Goal: Find specific page/section: Find specific page/section

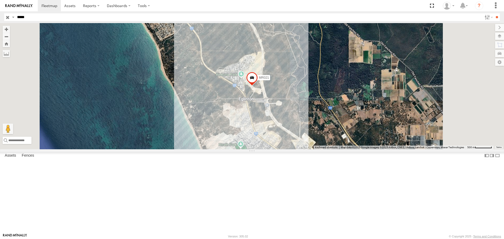
click at [494, 13] on input "**" at bounding box center [497, 17] width 6 height 8
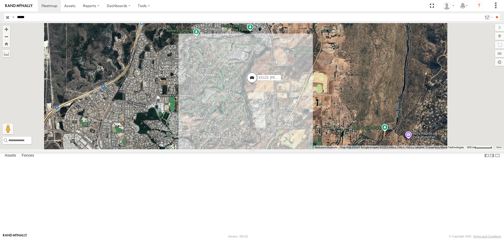
click at [318, 135] on div "EX123- [PERSON_NAME]" at bounding box center [252, 86] width 504 height 126
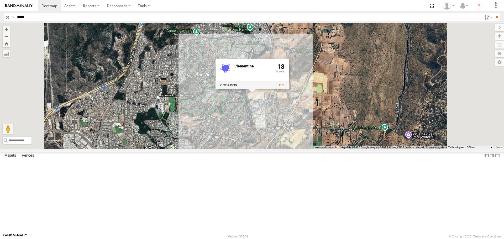
drag, startPoint x: 296, startPoint y: 126, endPoint x: 321, endPoint y: 140, distance: 28.7
click at [237, 87] on label at bounding box center [228, 85] width 17 height 4
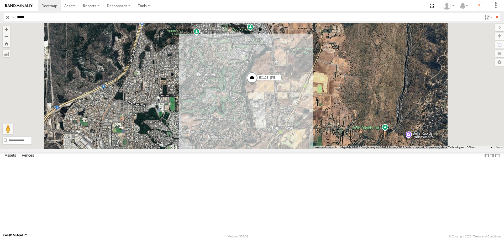
click at [0, 0] on label at bounding box center [0, 0] width 0 height 0
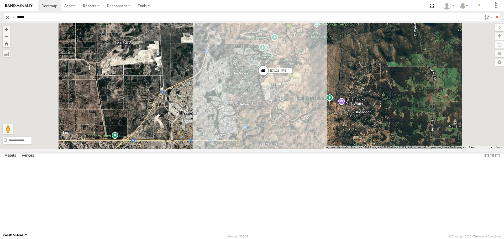
drag, startPoint x: 33, startPoint y: 17, endPoint x: 5, endPoint y: 15, distance: 28.4
click at [5, 15] on div "Search Query Asset ID Asset Label Registration Manufacturer Model VIN Job ID Dr…" at bounding box center [249, 17] width 490 height 8
click at [494, 13] on input "**" at bounding box center [497, 17] width 6 height 8
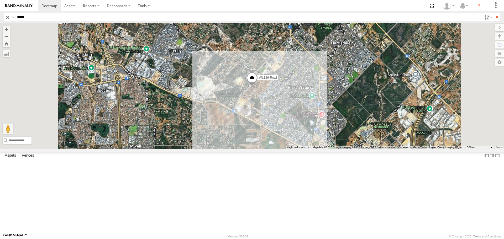
click at [312, 139] on div "WL186-Rewi" at bounding box center [252, 86] width 504 height 126
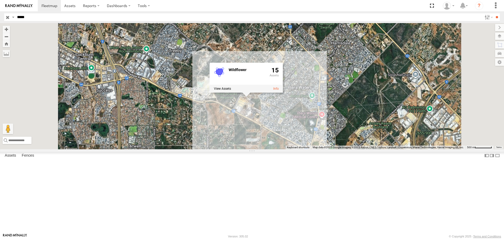
drag, startPoint x: 30, startPoint y: 16, endPoint x: 4, endPoint y: 16, distance: 26.0
click at [4, 16] on div "Search Query Asset ID Asset Label Registration Manufacturer Model VIN Job ID Dr…" at bounding box center [249, 17] width 490 height 8
click at [494, 13] on input "**" at bounding box center [497, 17] width 6 height 8
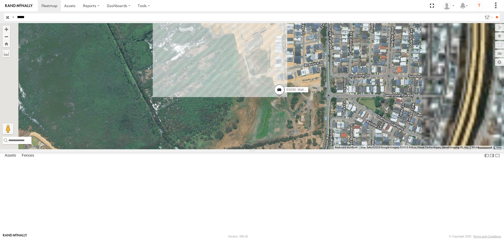
drag, startPoint x: 348, startPoint y: 125, endPoint x: 311, endPoint y: 137, distance: 38.8
click at [311, 137] on div "SS030- Wall Builder" at bounding box center [252, 86] width 504 height 126
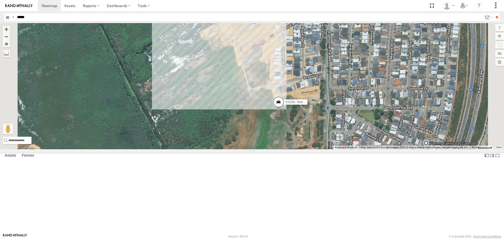
click at [294, 80] on div "SS030- Wall Builder" at bounding box center [252, 86] width 504 height 126
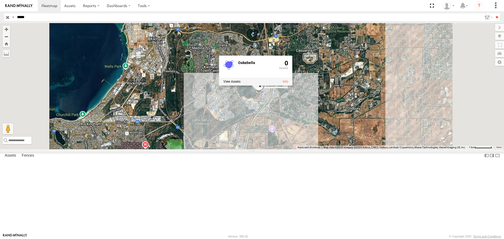
drag, startPoint x: 359, startPoint y: 156, endPoint x: 311, endPoint y: 166, distance: 49.1
click at [311, 149] on div "SS030- Wall Builder Oakebella 0" at bounding box center [252, 86] width 504 height 126
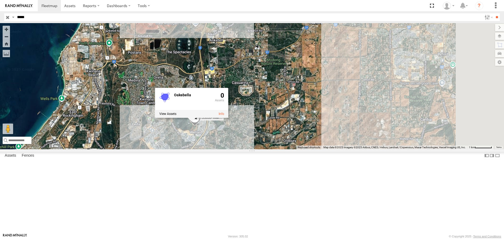
drag, startPoint x: 371, startPoint y: 142, endPoint x: 317, endPoint y: 171, distance: 61.0
click at [317, 149] on div "SS030- Wall Builder Oakebella 0" at bounding box center [252, 86] width 504 height 126
drag, startPoint x: 39, startPoint y: 16, endPoint x: 0, endPoint y: 19, distance: 38.7
click at [0, 19] on header "Search Query Asset ID Asset Label Registration Manufacturer Model VIN Job ID" at bounding box center [252, 17] width 504 height 12
click at [494, 13] on input "**" at bounding box center [497, 17] width 6 height 8
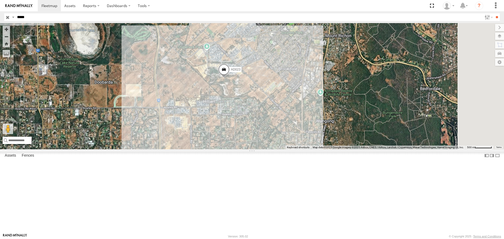
drag, startPoint x: 332, startPoint y: 148, endPoint x: 300, endPoint y: 138, distance: 32.9
click at [300, 138] on div "AD023" at bounding box center [252, 86] width 504 height 126
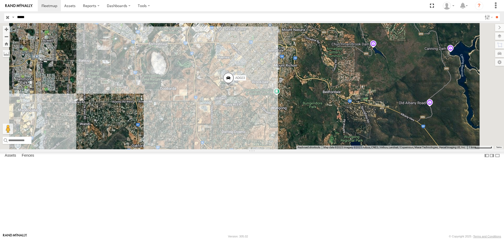
drag, startPoint x: 51, startPoint y: 15, endPoint x: 0, endPoint y: 19, distance: 51.1
click at [0, 19] on header "Search Query Asset ID Asset Label Registration Manufacturer Model VIN Job ID" at bounding box center [252, 17] width 504 height 12
click at [494, 13] on input "**" at bounding box center [497, 17] width 6 height 8
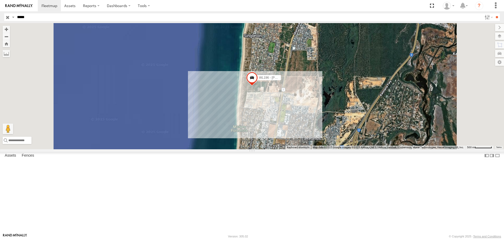
click at [323, 138] on div "WL196 - [PERSON_NAME]" at bounding box center [252, 86] width 504 height 126
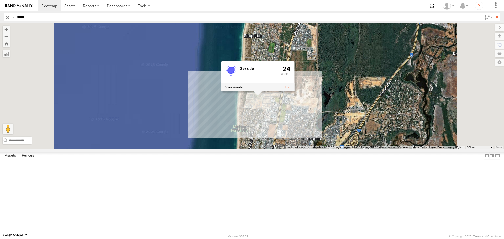
drag, startPoint x: 39, startPoint y: 15, endPoint x: 0, endPoint y: 15, distance: 38.6
click at [0, 15] on header "Search Query Asset ID Asset Label Registration Manufacturer Model VIN Job ID" at bounding box center [252, 17] width 504 height 12
click at [494, 13] on input "**" at bounding box center [497, 17] width 6 height 8
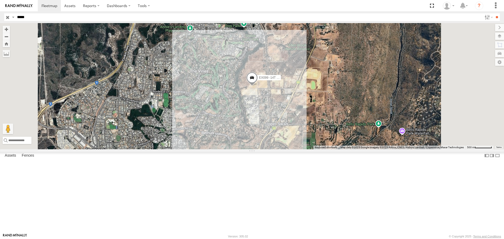
drag, startPoint x: 35, startPoint y: 15, endPoint x: 0, endPoint y: 15, distance: 34.9
click at [0, 15] on header "Search Query Asset ID Asset Label Registration Manufacturer Model VIN Job ID" at bounding box center [252, 17] width 504 height 12
click at [494, 13] on input "**" at bounding box center [497, 17] width 6 height 8
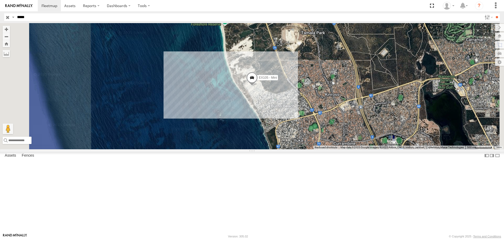
drag, startPoint x: 29, startPoint y: 17, endPoint x: 1, endPoint y: 14, distance: 28.0
click at [1, 14] on header "Search Query Asset ID Asset Label Registration Manufacturer Model VIN Job ID" at bounding box center [252, 17] width 504 height 12
click at [494, 13] on input "**" at bounding box center [497, 17] width 6 height 8
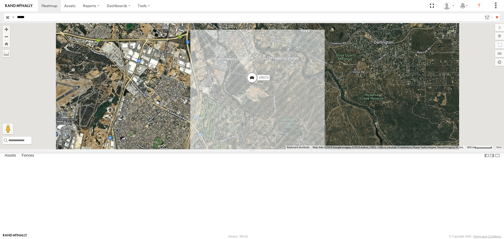
drag, startPoint x: 77, startPoint y: 15, endPoint x: 0, endPoint y: 15, distance: 76.6
click at [0, 15] on header "Search Query Asset ID Asset Label Registration Manufacturer Model VIN Job ID" at bounding box center [252, 17] width 504 height 12
type input "*****"
click at [494, 13] on input "**" at bounding box center [497, 17] width 6 height 8
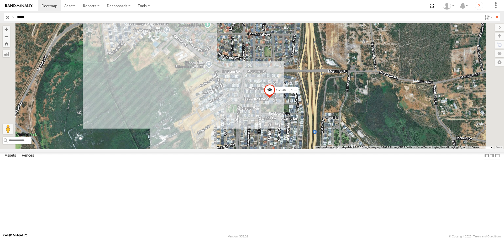
click at [269, 119] on div "CV246 - [PERSON_NAME]" at bounding box center [252, 86] width 504 height 126
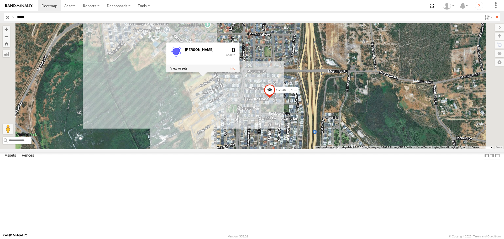
click at [256, 149] on div "CV246 - [PERSON_NAME] [PERSON_NAME] 0" at bounding box center [252, 86] width 504 height 126
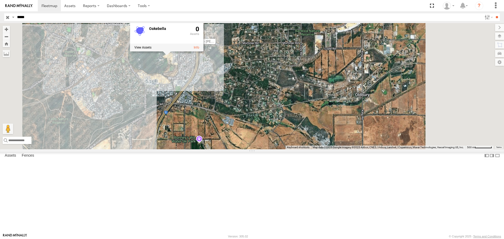
click at [260, 115] on div "CV246 - [PERSON_NAME] 0" at bounding box center [252, 86] width 504 height 126
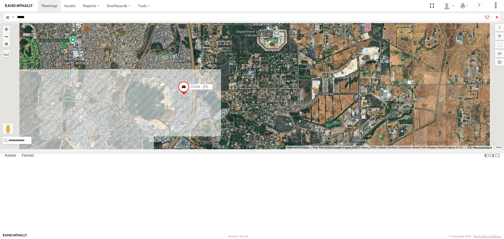
drag, startPoint x: 304, startPoint y: 92, endPoint x: 302, endPoint y: 154, distance: 61.7
click at [302, 149] on div "CV246 - [PERSON_NAME]" at bounding box center [252, 86] width 504 height 126
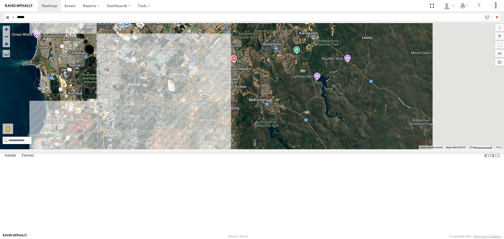
drag, startPoint x: 325, startPoint y: 108, endPoint x: 225, endPoint y: 185, distance: 126.1
click at [225, 149] on div "CV246 - [PERSON_NAME]" at bounding box center [252, 86] width 504 height 126
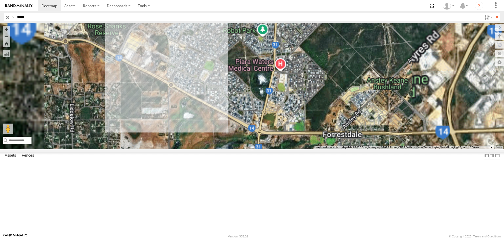
click at [208, 94] on div "CV246 - [PERSON_NAME]" at bounding box center [252, 86] width 504 height 126
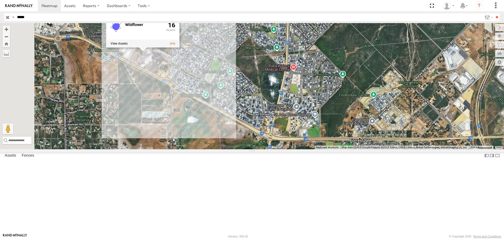
click at [128, 45] on label at bounding box center [118, 44] width 17 height 4
drag, startPoint x: 304, startPoint y: 71, endPoint x: 234, endPoint y: 93, distance: 73.2
click at [0, 0] on label "×" at bounding box center [0, 0] width 0 height 0
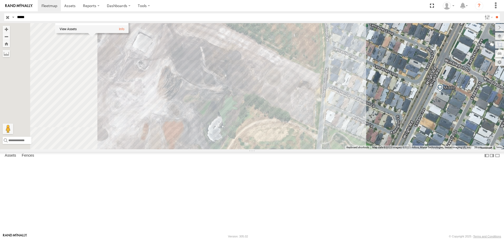
drag, startPoint x: 294, startPoint y: 84, endPoint x: 365, endPoint y: 145, distance: 94.0
click at [366, 145] on div "Wildflower 16" at bounding box center [252, 86] width 504 height 126
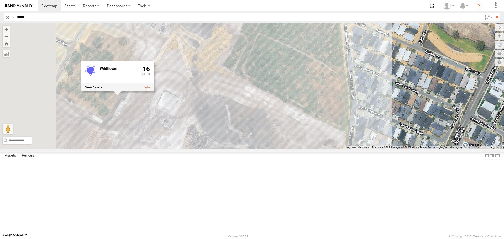
drag, startPoint x: 306, startPoint y: 107, endPoint x: 373, endPoint y: 167, distance: 90.7
click at [366, 149] on div "Wildflower 16" at bounding box center [252, 86] width 504 height 126
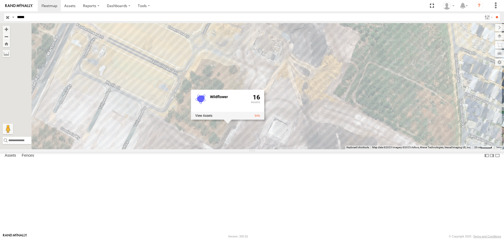
drag, startPoint x: 319, startPoint y: 103, endPoint x: 356, endPoint y: 123, distance: 41.7
click at [356, 125] on div "Wildflower 16" at bounding box center [252, 86] width 504 height 126
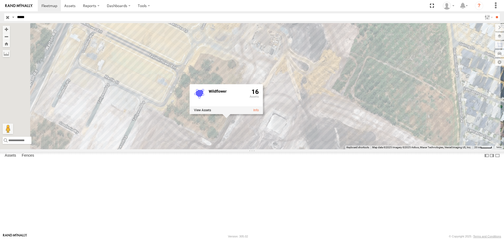
click at [8, 18] on input "button" at bounding box center [7, 17] width 7 height 8
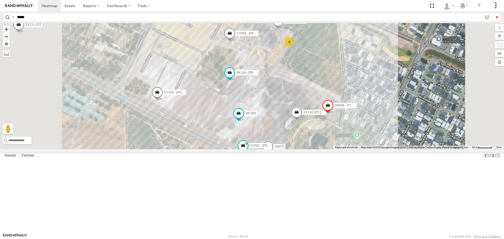
drag, startPoint x: 259, startPoint y: 136, endPoint x: 256, endPoint y: 137, distance: 2.9
click at [256, 137] on div "CV338 - [PERSON_NAME] CV228 - [PERSON_NAME] PM005 - [PERSON_NAME] CV134 - [PERS…" at bounding box center [252, 86] width 504 height 126
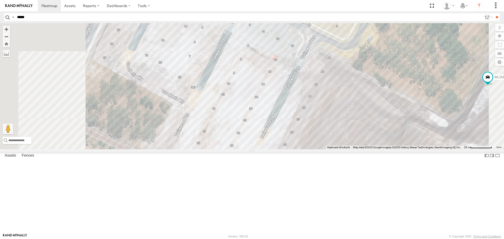
drag, startPoint x: 260, startPoint y: 119, endPoint x: 293, endPoint y: 171, distance: 61.7
click at [293, 149] on div "CV338 - [PERSON_NAME] CV228 - [PERSON_NAME] PM005 - [PERSON_NAME] CV134 - [PERS…" at bounding box center [252, 86] width 504 height 126
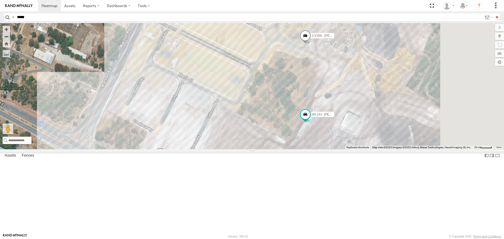
drag, startPoint x: 285, startPoint y: 126, endPoint x: 239, endPoint y: 152, distance: 52.9
click at [239, 149] on div "CV338 - [PERSON_NAME] CV228 - [PERSON_NAME] PM005 - [PERSON_NAME] CV134 - [PERS…" at bounding box center [252, 86] width 504 height 126
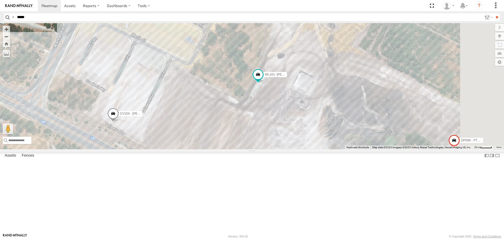
drag, startPoint x: 319, startPoint y: 174, endPoint x: 248, endPoint y: 120, distance: 89.0
click at [248, 120] on div "CV338 - [PERSON_NAME] CV228 - [PERSON_NAME] PM005 - [PERSON_NAME] CV134 - [PERS…" at bounding box center [252, 86] width 504 height 126
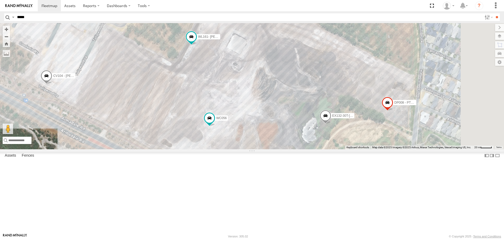
drag, startPoint x: 341, startPoint y: 158, endPoint x: 238, endPoint y: 102, distance: 117.9
click at [238, 103] on div "CV338 - [PERSON_NAME] CV228 - [PERSON_NAME] PM005 - [PERSON_NAME] CV134 - [PERS…" at bounding box center [252, 86] width 504 height 126
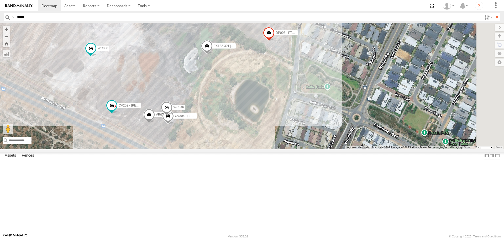
drag, startPoint x: 293, startPoint y: 154, endPoint x: 257, endPoint y: 106, distance: 60.1
click at [258, 106] on div "CV338 - [PERSON_NAME] CV228 - [PERSON_NAME] PM005 - [PERSON_NAME] CV134 - [PERS…" at bounding box center [252, 86] width 504 height 126
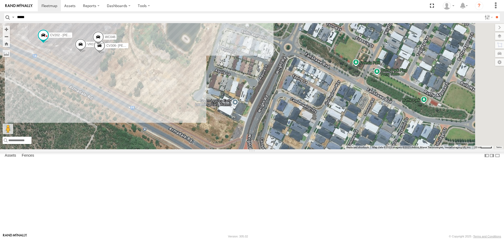
drag, startPoint x: 254, startPoint y: 120, endPoint x: 232, endPoint y: 102, distance: 28.5
click at [232, 102] on div "CV338 - [PERSON_NAME] CV228 - [PERSON_NAME] PM005 - [PERSON_NAME] CV134 - [PERS…" at bounding box center [252, 86] width 504 height 126
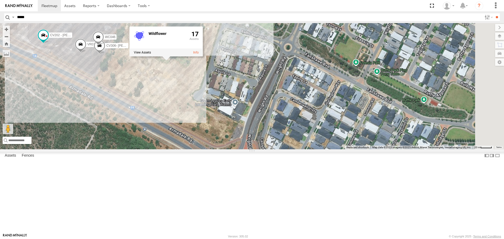
click at [233, 137] on div "CV338 - [PERSON_NAME] CV228 - [PERSON_NAME] PM005 - [PERSON_NAME] CV134 - [PERS…" at bounding box center [252, 86] width 504 height 126
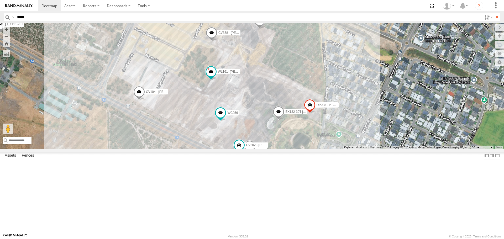
drag, startPoint x: 217, startPoint y: 93, endPoint x: 343, endPoint y: 175, distance: 150.6
click at [343, 149] on div "CV338 - [PERSON_NAME] CV228 - [PERSON_NAME] PM005 - [PERSON_NAME] CV134 - [PERS…" at bounding box center [252, 86] width 504 height 126
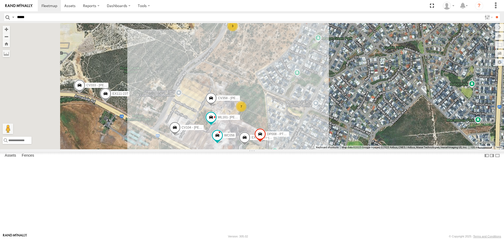
drag, startPoint x: 192, startPoint y: 98, endPoint x: 229, endPoint y: 156, distance: 68.6
click at [229, 149] on div "CV338 - [PERSON_NAME] CV228 - [PERSON_NAME] PM005 - [PERSON_NAME] CV134 - [PERS…" at bounding box center [252, 86] width 504 height 126
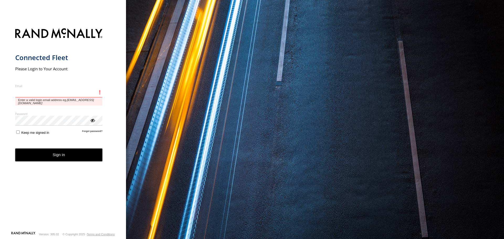
drag, startPoint x: 59, startPoint y: 95, endPoint x: 66, endPoint y: 98, distance: 7.4
click at [59, 95] on input "Email" at bounding box center [58, 92] width 87 height 9
type input "**********"
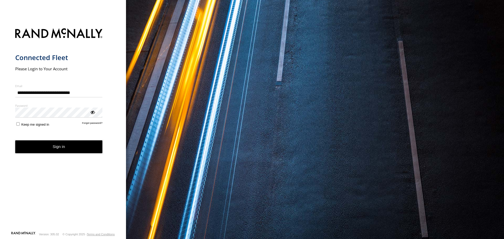
click at [69, 147] on button "Sign in" at bounding box center [58, 146] width 87 height 13
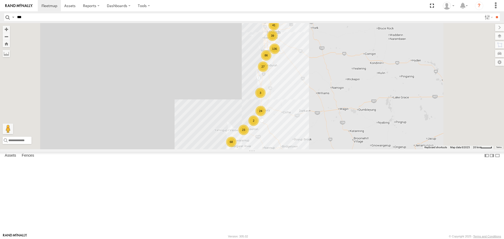
click at [494, 13] on input "**" at bounding box center [497, 17] width 6 height 8
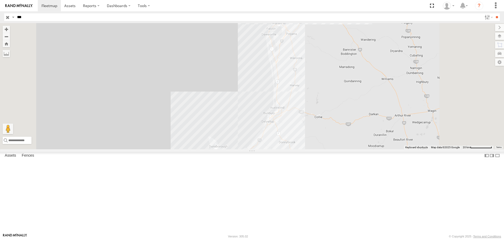
click at [0, 0] on div "CV240 - [PERSON_NAME]" at bounding box center [0, 0] width 0 height 0
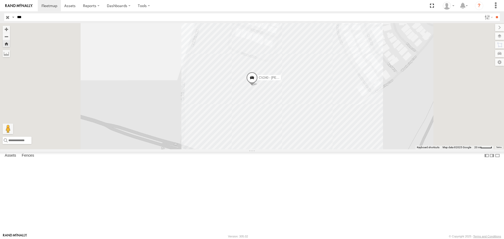
click at [317, 137] on div "CV240 - [PERSON_NAME]" at bounding box center [252, 86] width 504 height 126
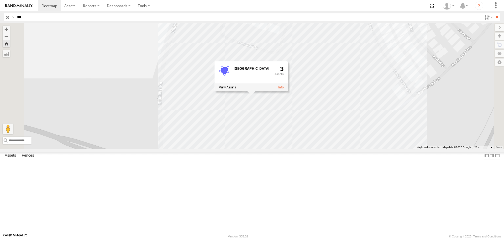
click at [236, 90] on label at bounding box center [227, 88] width 17 height 4
click at [0, 0] on label "×" at bounding box center [0, 0] width 0 height 0
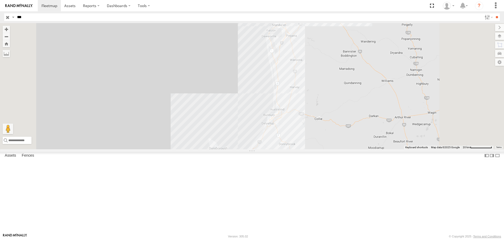
drag, startPoint x: 30, startPoint y: 20, endPoint x: 0, endPoint y: 14, distance: 30.4
click at [0, 14] on header "Search Query Asset ID Asset Label Registration Manufacturer Model VIN Job ID" at bounding box center [252, 17] width 504 height 12
click at [494, 13] on input "**" at bounding box center [497, 17] width 6 height 8
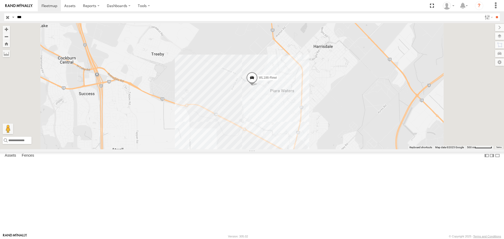
click at [305, 132] on div "WL186-Rewi" at bounding box center [252, 86] width 504 height 126
drag, startPoint x: 29, startPoint y: 18, endPoint x: 5, endPoint y: 18, distance: 24.1
click at [5, 18] on div "Search Query Asset ID Asset Label Registration Manufacturer Model VIN Job ID Dr…" at bounding box center [249, 17] width 490 height 8
click at [494, 13] on input "**" at bounding box center [497, 17] width 6 height 8
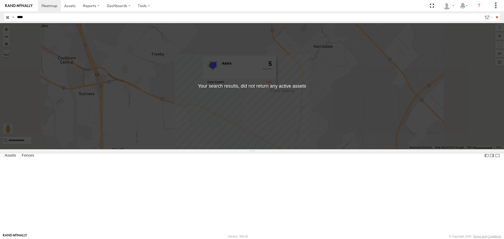
click at [26, 17] on input "****" at bounding box center [248, 17] width 467 height 8
type input "***"
click at [494, 13] on input "**" at bounding box center [497, 17] width 6 height 8
drag, startPoint x: 26, startPoint y: 17, endPoint x: 0, endPoint y: 19, distance: 26.0
click at [0, 19] on header "Search Query Asset ID Asset Label Registration Manufacturer Model VIN Job ID" at bounding box center [252, 17] width 504 height 12
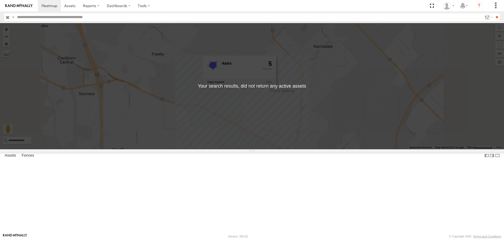
click at [82, 19] on input "text" at bounding box center [248, 17] width 467 height 8
click at [494, 13] on input "**" at bounding box center [497, 17] width 6 height 8
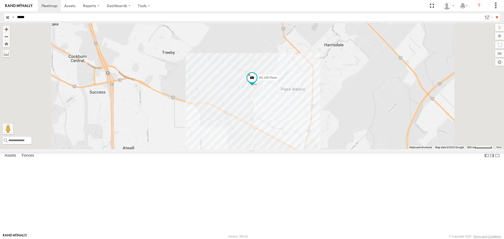
click at [315, 134] on div "WL186-Rewi" at bounding box center [252, 86] width 504 height 126
click at [234, 86] on label at bounding box center [225, 84] width 17 height 4
drag, startPoint x: 65, startPoint y: 23, endPoint x: 57, endPoint y: 18, distance: 9.5
click at [0, 0] on label at bounding box center [0, 0] width 0 height 0
drag, startPoint x: 54, startPoint y: 16, endPoint x: 0, endPoint y: 12, distance: 54.3
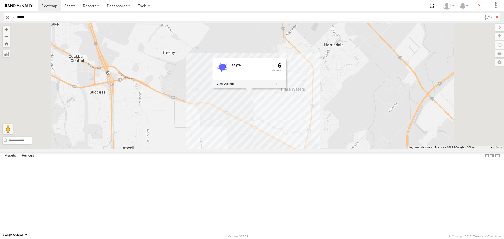
click at [0, 12] on header "Search Query Asset ID Asset Label Registration Manufacturer Model VIN Job ID" at bounding box center [252, 17] width 504 height 12
type input "*****"
click at [494, 13] on input "**" at bounding box center [497, 17] width 6 height 8
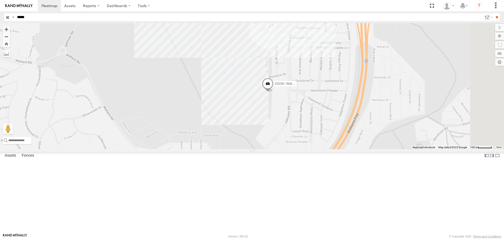
click at [6, 18] on input "button" at bounding box center [7, 17] width 7 height 8
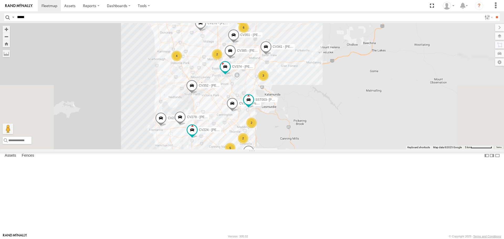
drag, startPoint x: 318, startPoint y: 53, endPoint x: 313, endPoint y: 103, distance: 50.5
click at [275, 53] on span "CV385 - David Donaldson" at bounding box center [256, 51] width 38 height 4
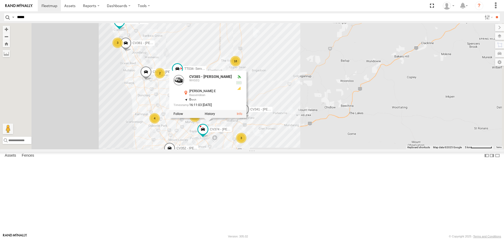
click at [377, 113] on div "CV237 - CRAIG SMOKER CV334 - Don MacLean CV338 - Anthony Whiffen CV274 - Luke T…" at bounding box center [252, 86] width 504 height 126
click at [356, 149] on div "CV237 - CRAIG SMOKER CV334 - Don MacLean CV338 - Anthony Whiffen CV274 - Luke T…" at bounding box center [252, 86] width 504 height 126
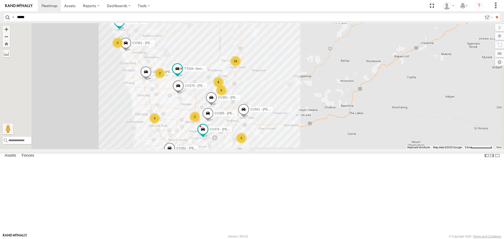
drag, startPoint x: 349, startPoint y: 200, endPoint x: 364, endPoint y: 105, distance: 96.1
click at [364, 107] on div "CV237 - CRAIG SMOKER CV334 - Don MacLean CV338 - Anthony Whiffen CV274 - Luke T…" at bounding box center [252, 86] width 504 height 126
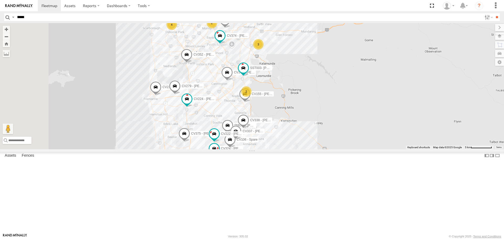
drag, startPoint x: 358, startPoint y: 176, endPoint x: 375, endPoint y: 82, distance: 95.2
click at [375, 82] on div "CV237 - CRAIG SMOKER CV334 - Don MacLean CV338 - Anthony Whiffen CV274 - Luke T…" at bounding box center [252, 86] width 504 height 126
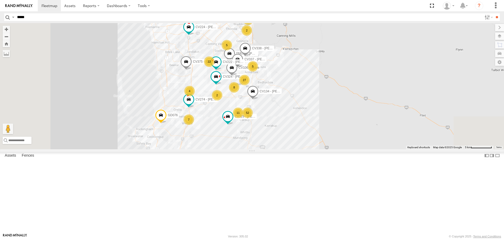
drag, startPoint x: 361, startPoint y: 165, endPoint x: 362, endPoint y: 89, distance: 75.9
click at [362, 90] on div "CV237 - CRAIG SMOKER CV334 - Don MacLean CV338 - Anthony Whiffen CV274 - Luke T…" at bounding box center [252, 86] width 504 height 126
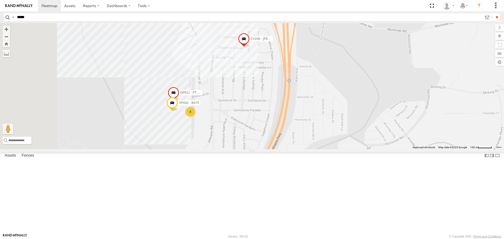
drag, startPoint x: 257, startPoint y: 152, endPoint x: 291, endPoint y: 132, distance: 39.7
click at [291, 132] on div "CV237 - CRAIG SMOKER CV334 - Don MacLean CV338 - Anthony Whiffen CV274 - Luke T…" at bounding box center [252, 86] width 504 height 126
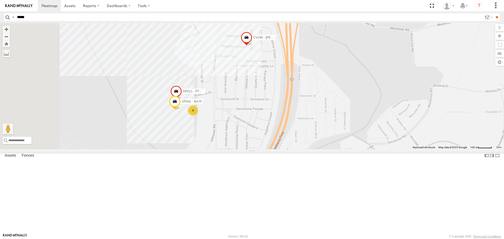
click at [252, 46] on span at bounding box center [247, 39] width 12 height 14
click at [301, 140] on div "CV237 - CRAIG SMOKER CV334 - Don MacLean CV338 - Anthony Whiffen CV274 - Luke T…" at bounding box center [252, 86] width 504 height 126
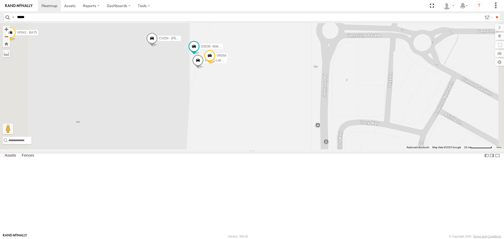
click at [158, 47] on span at bounding box center [152, 40] width 12 height 14
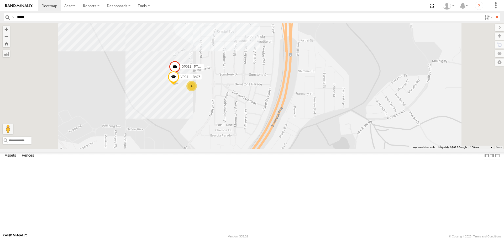
click at [40, 16] on input "*****" at bounding box center [248, 17] width 467 height 8
click at [494, 13] on input "**" at bounding box center [497, 17] width 6 height 8
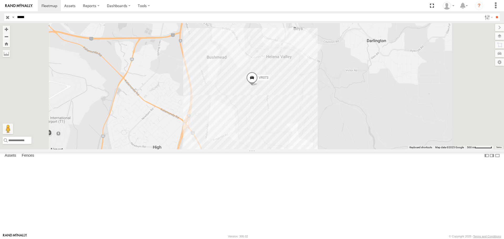
click at [304, 136] on div "VR073" at bounding box center [252, 86] width 504 height 126
click at [223, 88] on label at bounding box center [214, 86] width 17 height 4
click at [0, 0] on div "Bushmead ×" at bounding box center [0, 0] width 0 height 0
click at [0, 0] on label "×" at bounding box center [0, 0] width 0 height 0
drag, startPoint x: 46, startPoint y: 19, endPoint x: 0, endPoint y: 19, distance: 45.7
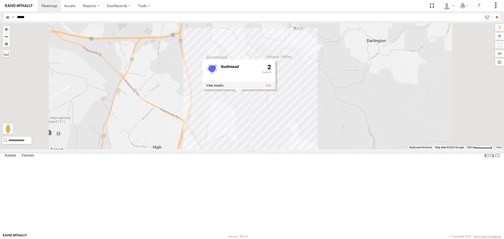
click at [0, 18] on header "Search Query Asset ID Asset Label Registration Manufacturer Model VIN Job ID" at bounding box center [252, 17] width 504 height 12
type input "*****"
click at [494, 13] on input "**" at bounding box center [497, 17] width 6 height 8
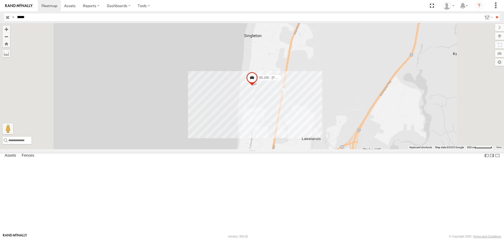
click at [321, 131] on div "WL196 - [PERSON_NAME]" at bounding box center [252, 86] width 504 height 126
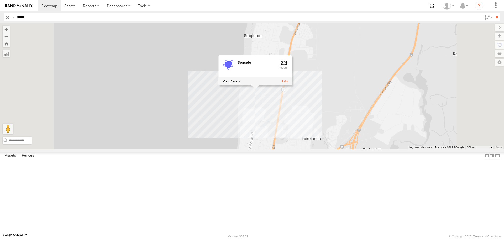
click at [240, 83] on label at bounding box center [231, 82] width 17 height 4
click at [50, 9] on link at bounding box center [49, 5] width 23 height 11
click at [0, 0] on label at bounding box center [0, 0] width 0 height 0
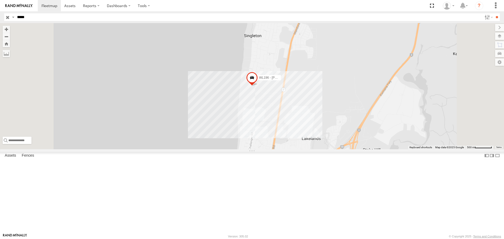
type input "*****"
click at [494, 13] on input "**" at bounding box center [497, 17] width 6 height 8
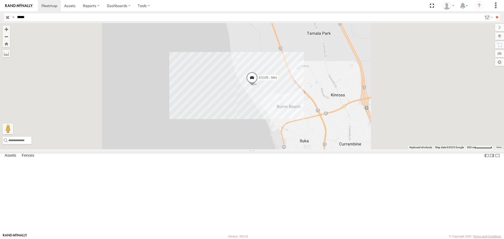
click at [320, 134] on div "EX105 - Mini" at bounding box center [252, 86] width 504 height 126
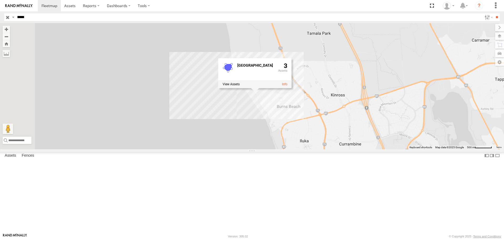
click at [240, 86] on label at bounding box center [231, 84] width 17 height 4
